Goal: Navigation & Orientation: Understand site structure

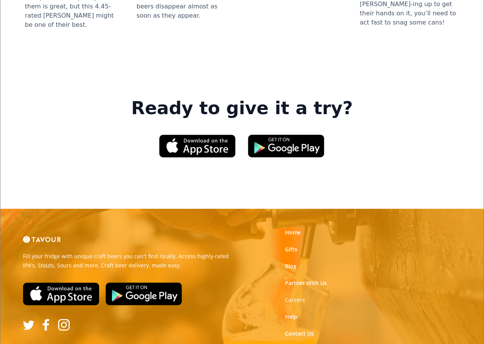
scroll to position [1106, 0]
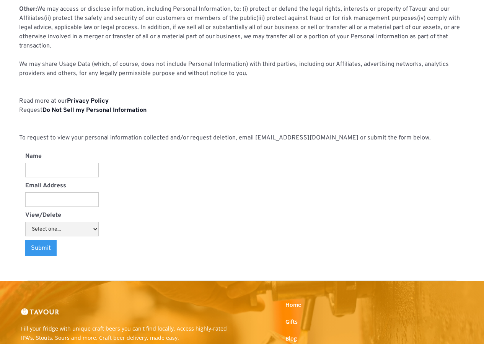
scroll to position [881, 0]
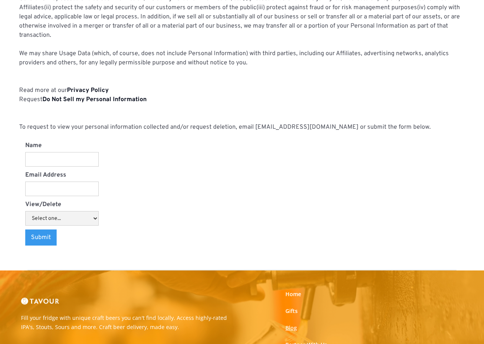
click at [292, 324] on link "Blog" at bounding box center [291, 328] width 11 height 8
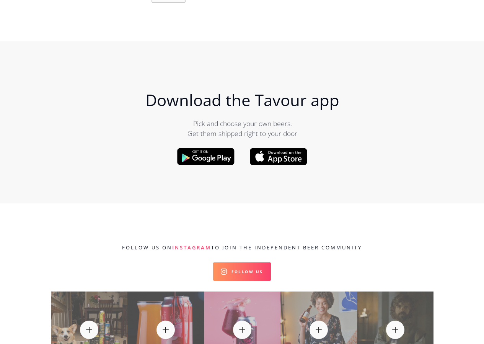
scroll to position [8040, 0]
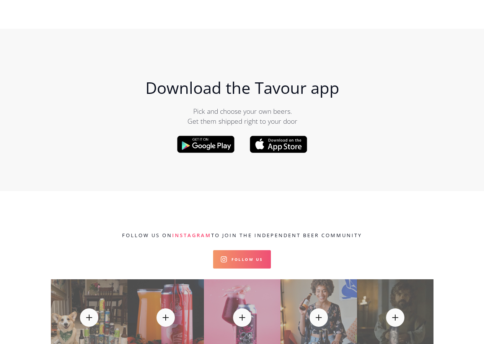
click at [258, 250] on link "Follow Us" at bounding box center [242, 259] width 58 height 18
